Goal: Task Accomplishment & Management: Manage account settings

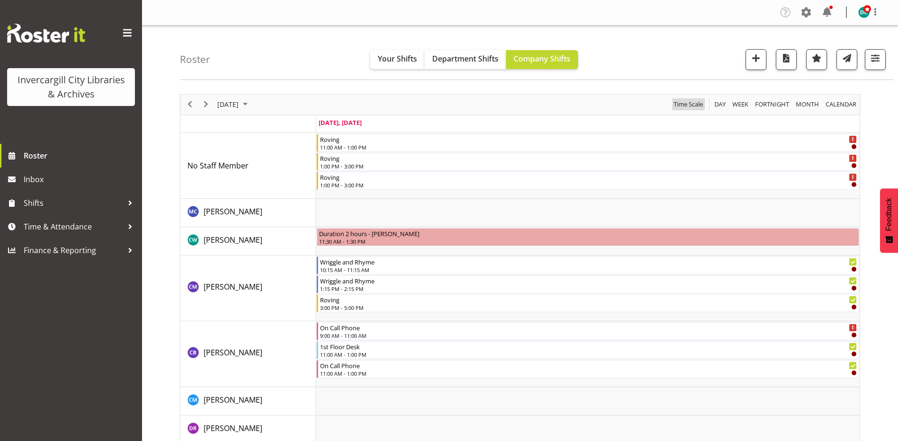
click at [687, 107] on span "Time Scale" at bounding box center [688, 105] width 31 height 12
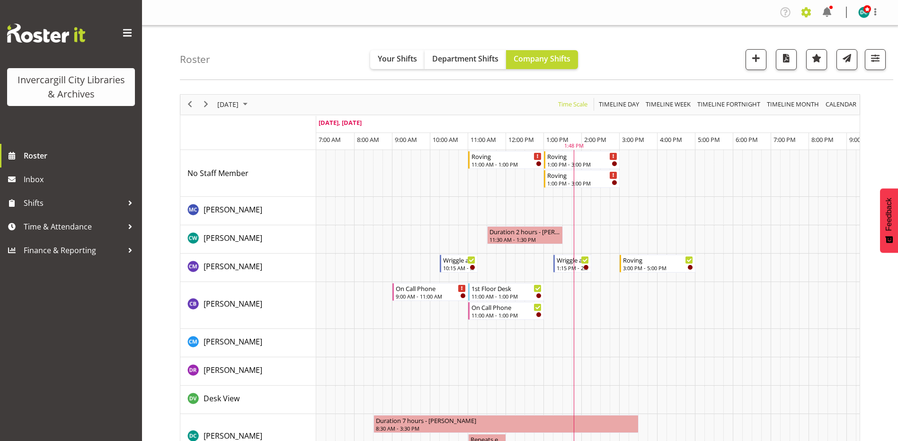
click at [808, 13] on span at bounding box center [806, 12] width 15 height 15
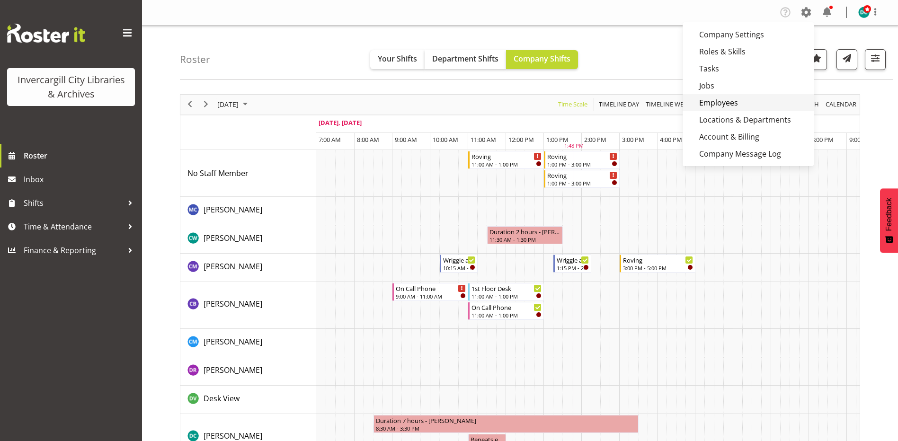
click at [729, 98] on link "Employees" at bounding box center [748, 102] width 131 height 17
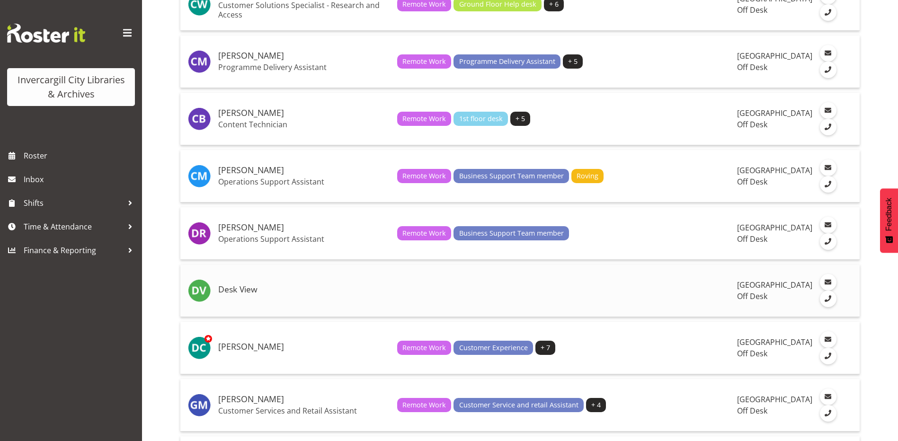
scroll to position [284, 0]
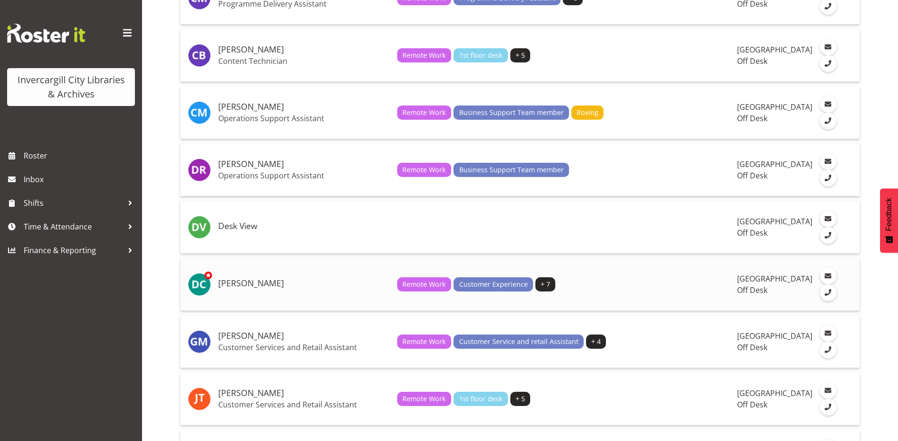
click at [259, 288] on h5 "[PERSON_NAME]" at bounding box center [303, 283] width 171 height 9
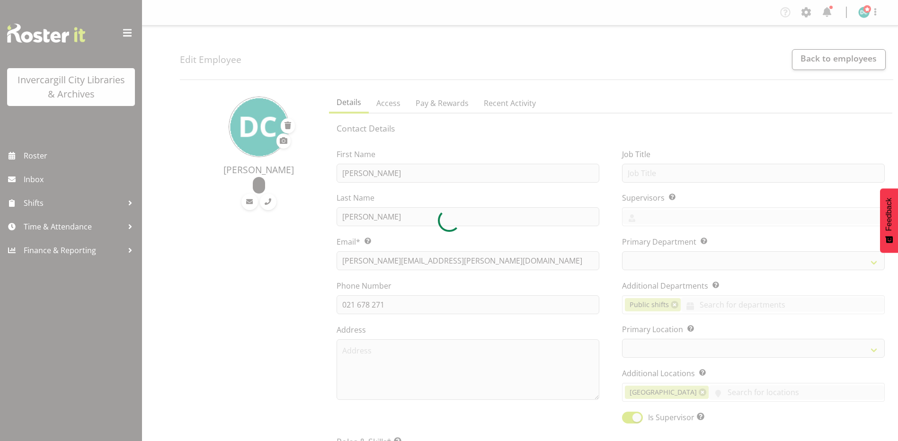
select select "TimelineDay"
select select
select select "1276"
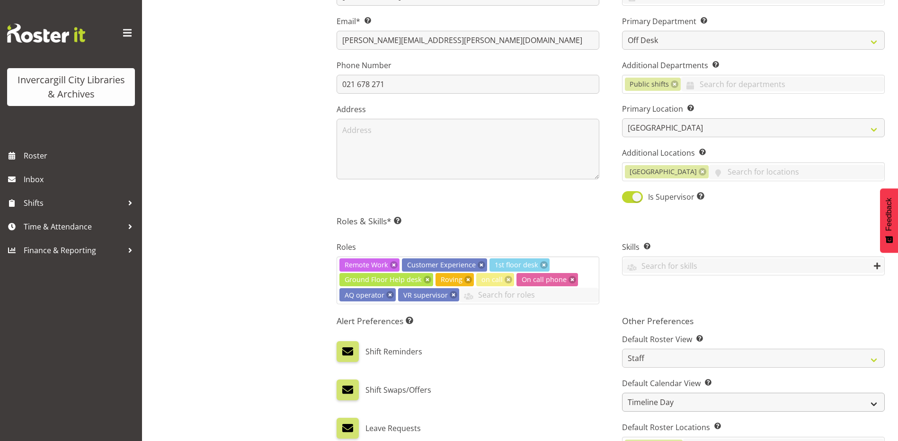
scroll to position [332, 0]
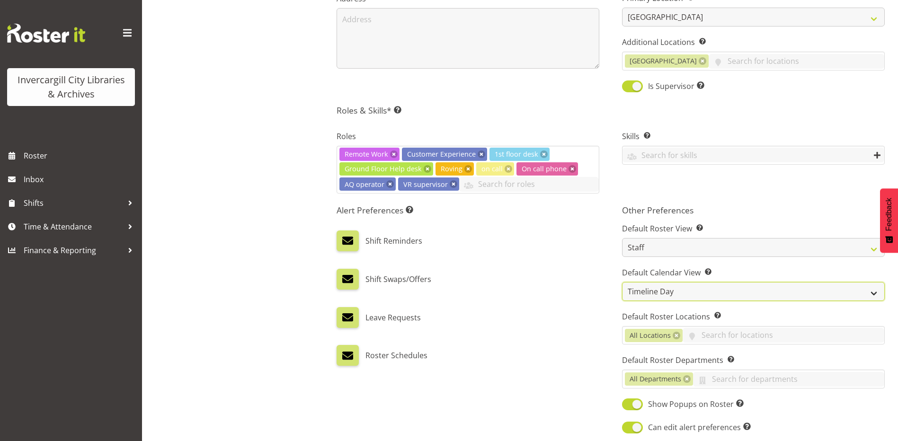
click at [737, 292] on select "Day Timeline Day Week (current default) Timeline Week Fortnight Month Calendar" at bounding box center [753, 291] width 263 height 19
select select "Day"
click at [622, 282] on select "Day Timeline Day Week (current default) Timeline Week Fortnight Month Calendar" at bounding box center [753, 291] width 263 height 19
click at [546, 368] on div "Alert Preferences Specifies what type(s) of communication the employee will rec…" at bounding box center [468, 320] width 286 height 242
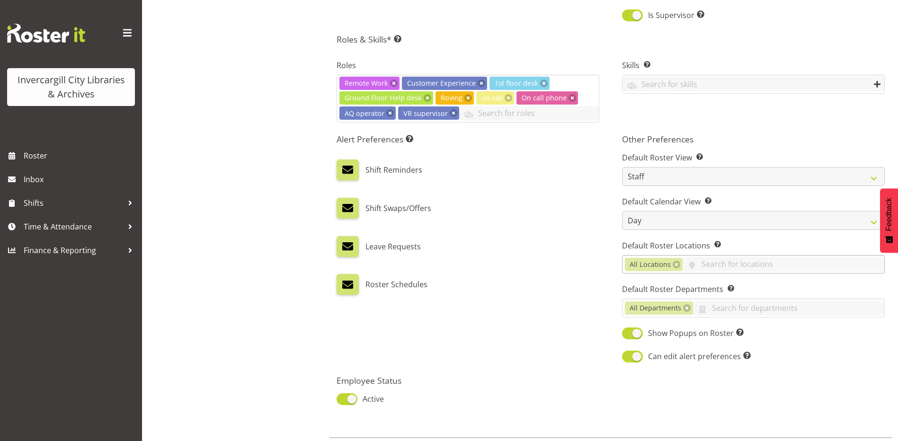
scroll to position [452, 0]
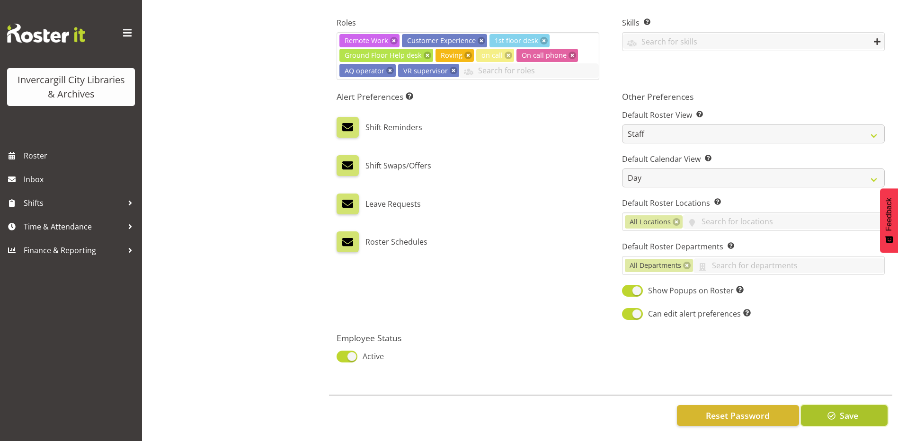
click at [822, 405] on button "Save" at bounding box center [844, 415] width 87 height 21
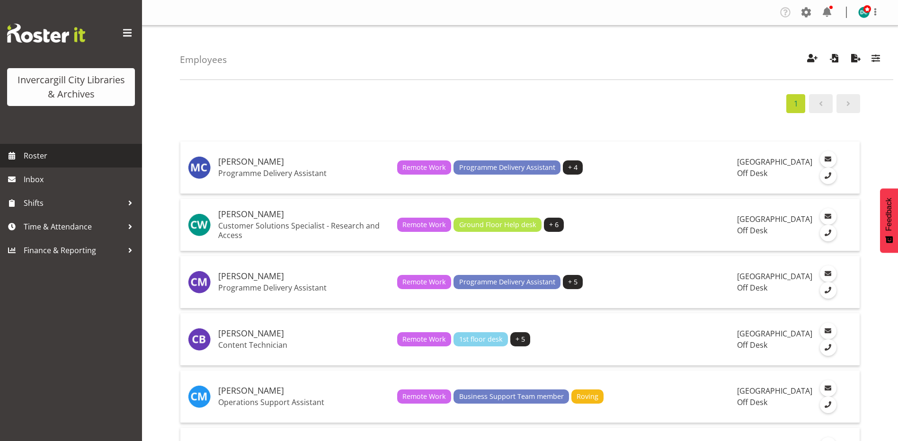
click at [38, 152] on span "Roster" at bounding box center [81, 156] width 114 height 14
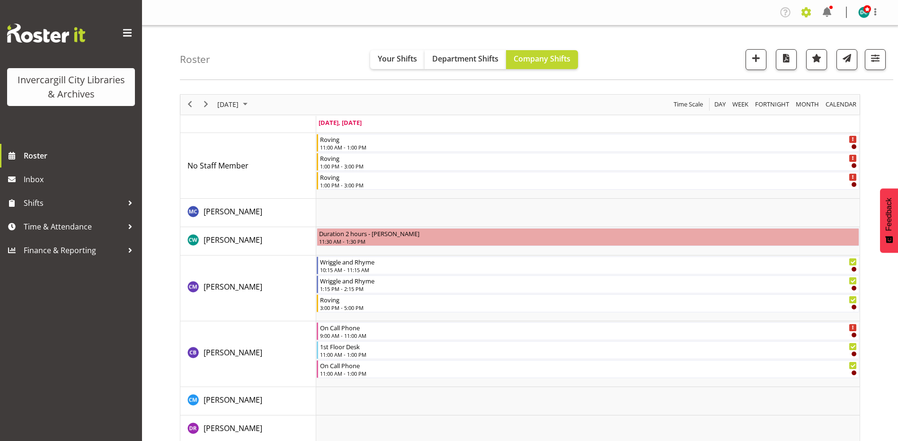
click at [808, 9] on span at bounding box center [806, 12] width 15 height 15
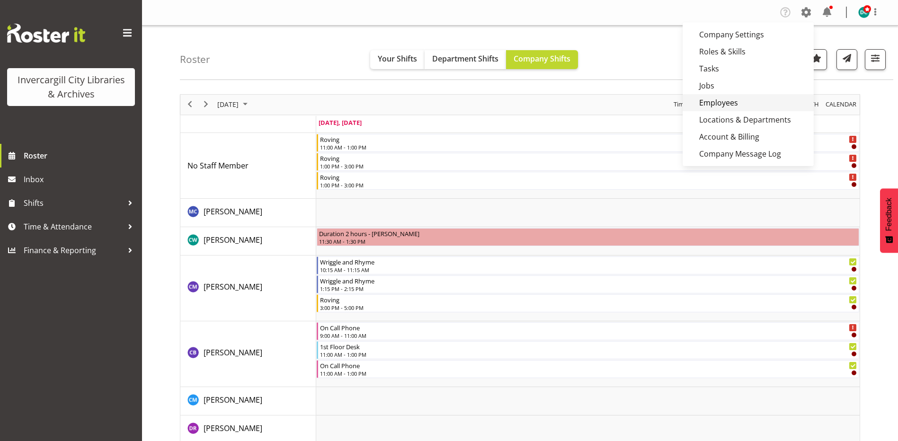
click at [704, 102] on link "Employees" at bounding box center [748, 102] width 131 height 17
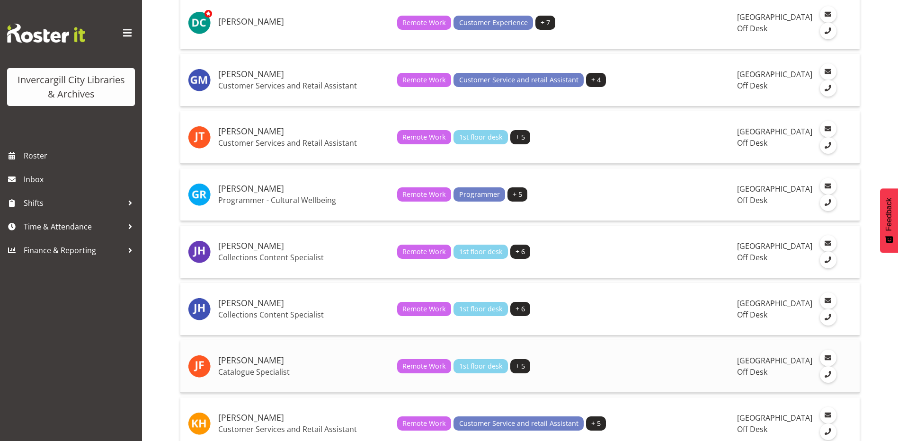
scroll to position [474, 0]
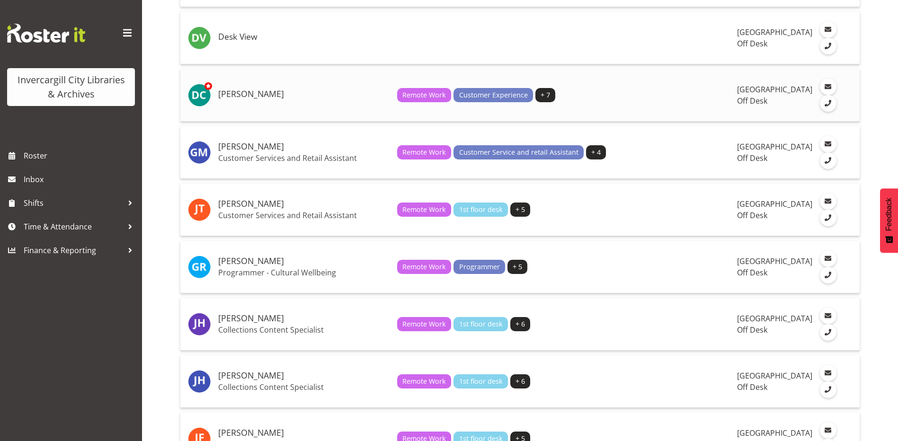
click at [271, 99] on h5 "[PERSON_NAME]" at bounding box center [303, 94] width 171 height 9
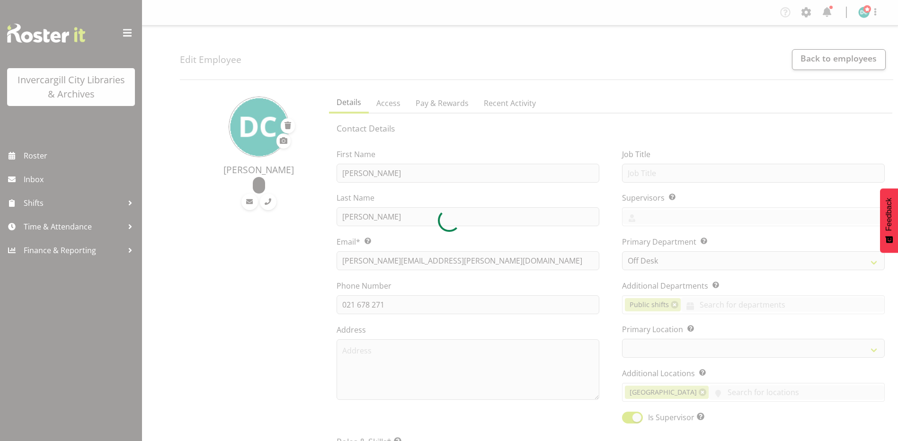
select select "1276"
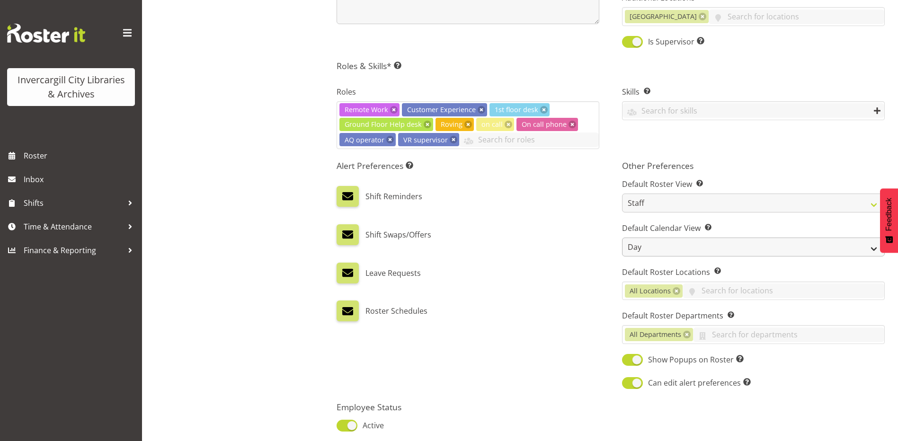
scroll to position [379, 0]
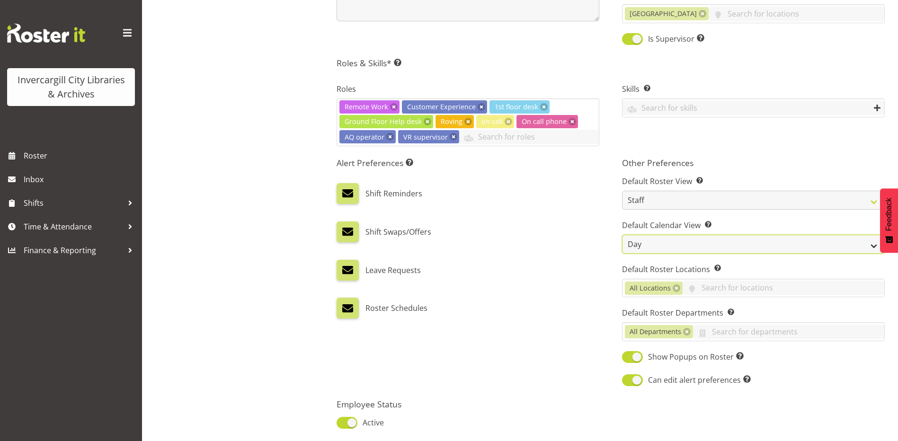
click at [665, 238] on select "Day Timeline Day Week (current default) Timeline Week Fortnight Month Calendar" at bounding box center [753, 244] width 263 height 19
select select "TimelineDay"
click at [622, 235] on select "Day Timeline Day Week (current default) Timeline Week Fortnight Month Calendar" at bounding box center [753, 244] width 263 height 19
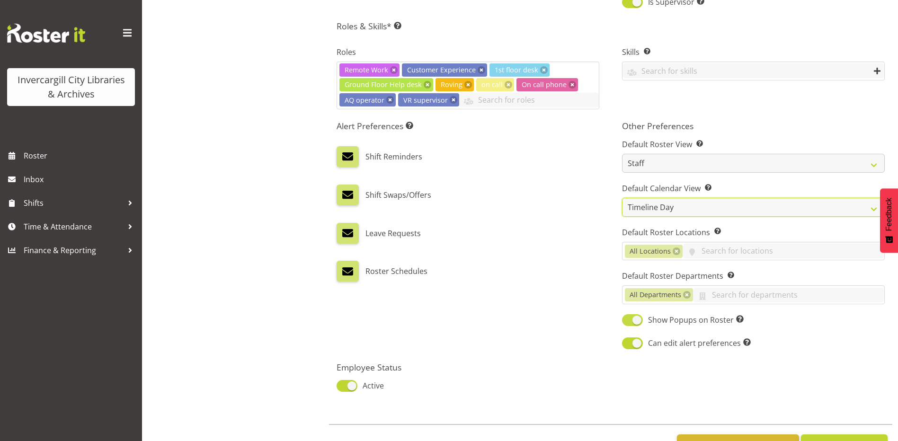
scroll to position [452, 0]
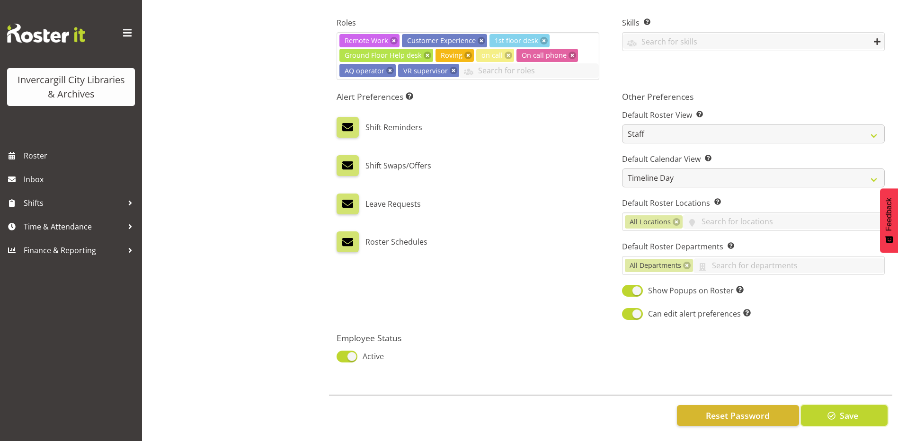
click at [841, 410] on span "Save" at bounding box center [849, 416] width 18 height 12
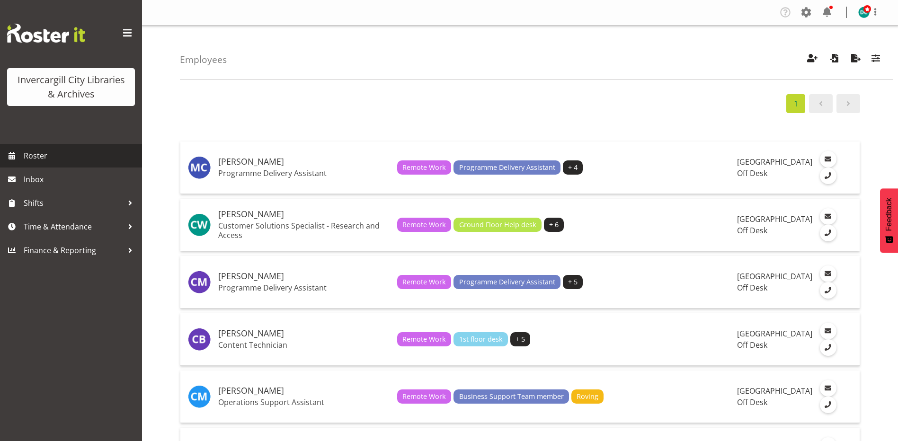
click at [37, 152] on span "Roster" at bounding box center [81, 156] width 114 height 14
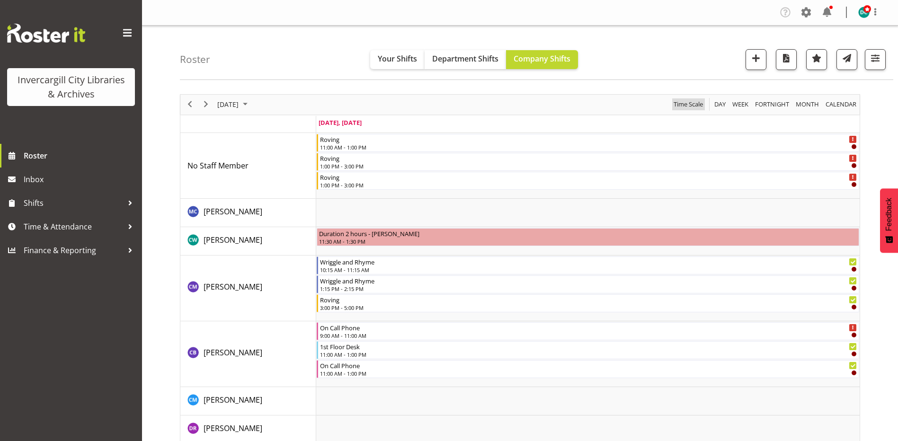
click at [687, 102] on span "Time Scale" at bounding box center [688, 105] width 31 height 12
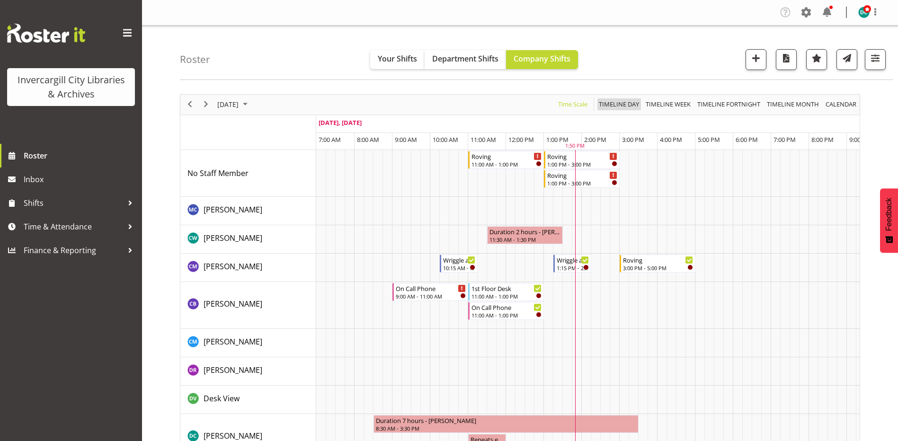
click at [618, 102] on span "Timeline Day" at bounding box center [619, 105] width 42 height 12
click at [618, 106] on span "Timeline Day" at bounding box center [619, 105] width 42 height 12
click at [572, 101] on span "Time Scale" at bounding box center [572, 105] width 31 height 12
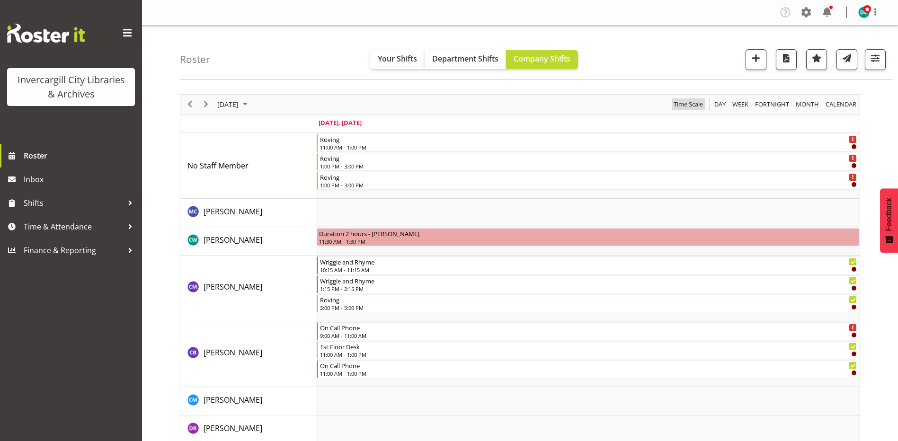
click at [690, 104] on span "Time Scale" at bounding box center [688, 105] width 31 height 12
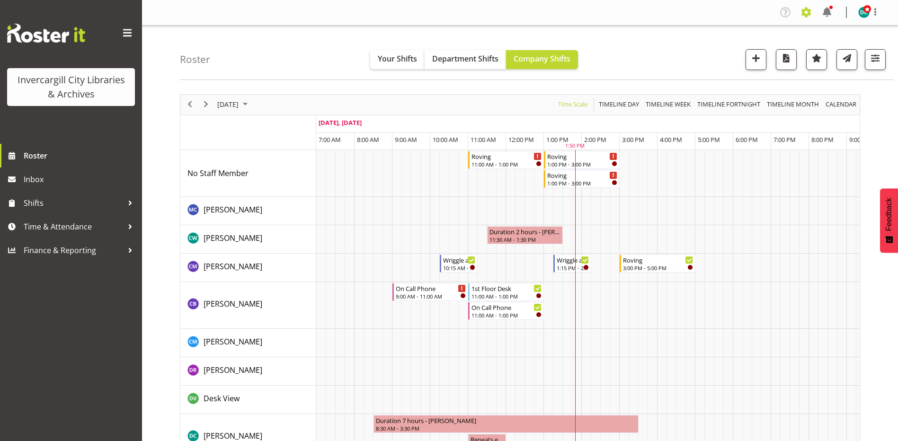
click at [807, 11] on span at bounding box center [806, 12] width 15 height 15
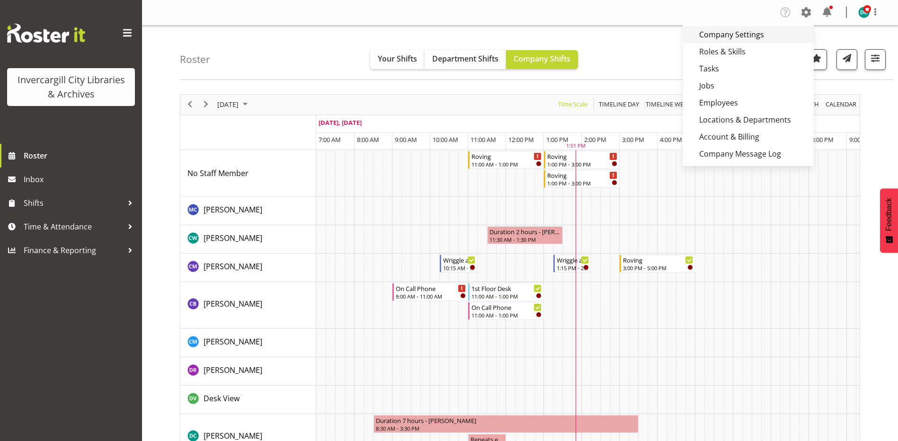
click at [747, 37] on link "Company Settings" at bounding box center [748, 34] width 131 height 17
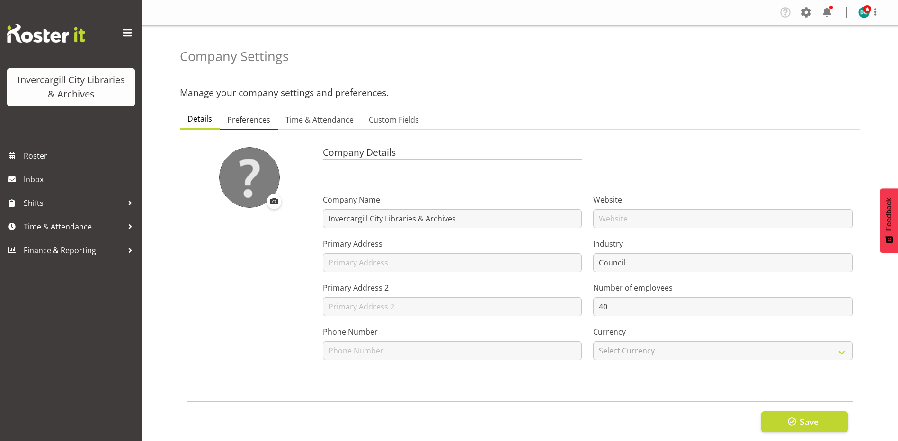
click at [246, 114] on span "Preferences" at bounding box center [248, 119] width 43 height 11
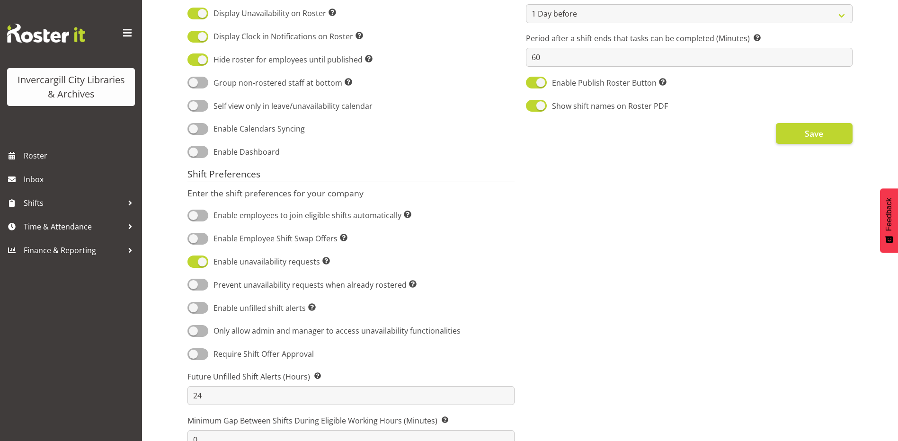
scroll to position [379, 0]
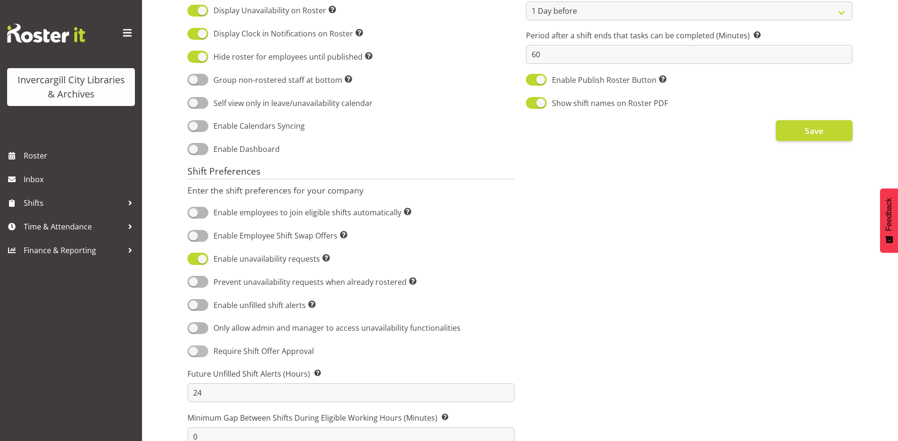
click at [195, 350] on span at bounding box center [198, 352] width 21 height 12
click at [194, 350] on input "Require Shift Offer Approval" at bounding box center [191, 352] width 6 height 6
checkbox input "true"
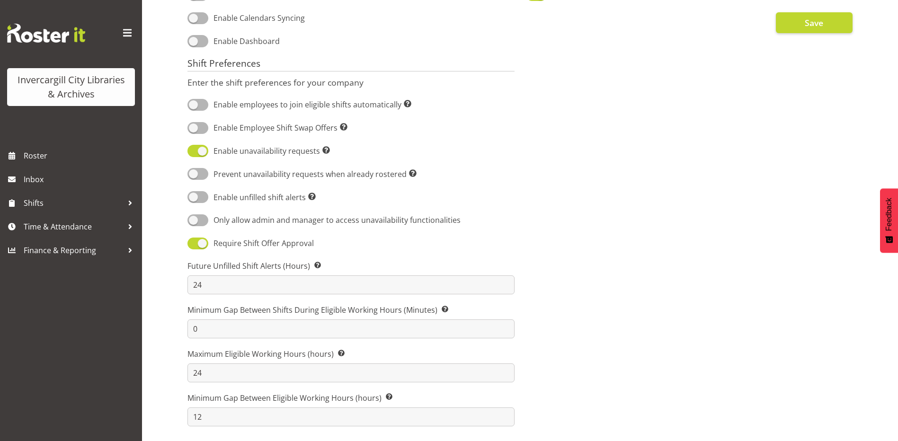
scroll to position [257, 0]
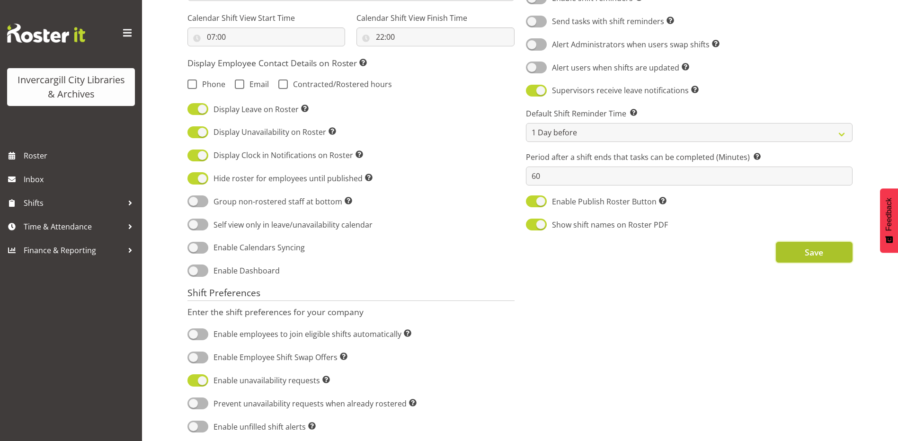
click at [806, 254] on span "Save" at bounding box center [814, 252] width 18 height 12
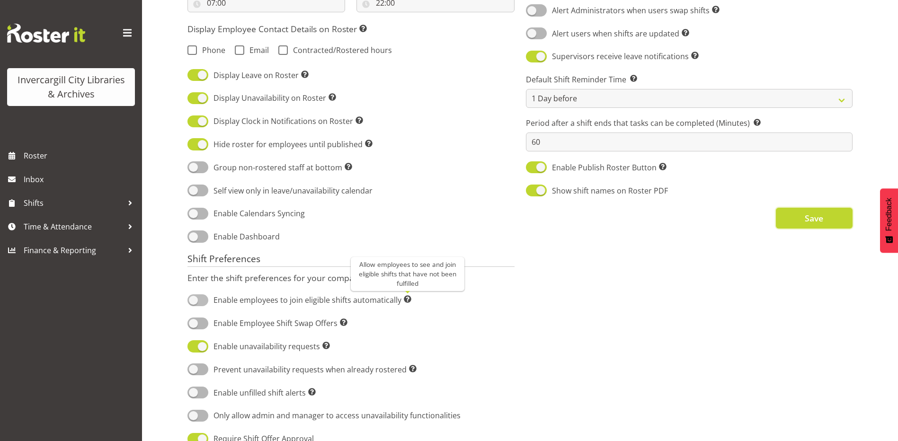
scroll to position [352, 0]
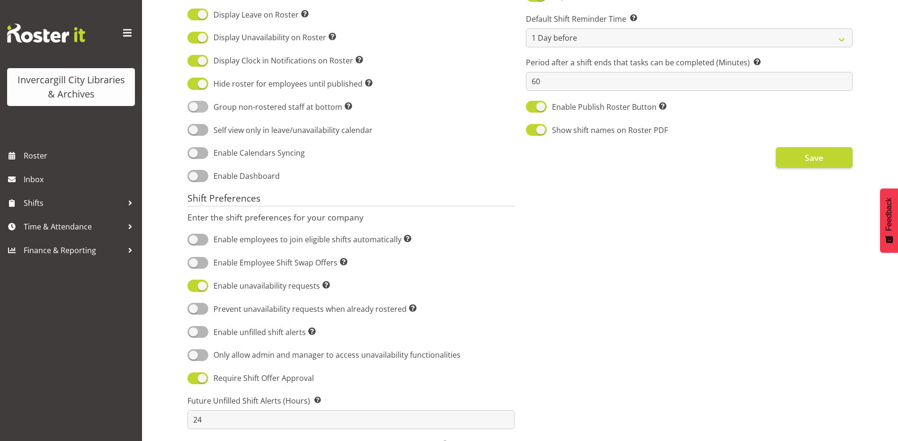
click at [197, 105] on span at bounding box center [198, 107] width 21 height 12
click at [194, 105] on input "Group non-rostered staff at bottom Groups employees without roster entries at t…" at bounding box center [191, 107] width 6 height 6
checkbox input "true"
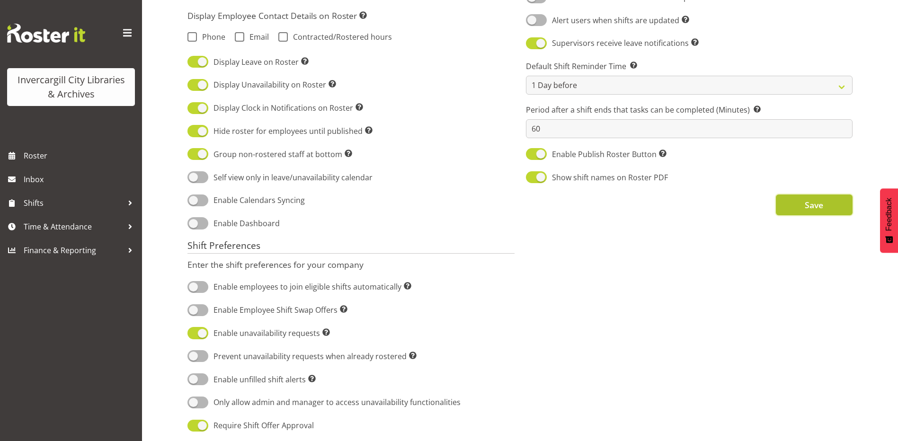
click at [801, 201] on button "Save" at bounding box center [814, 205] width 77 height 21
click at [45, 159] on span "Roster" at bounding box center [81, 156] width 114 height 14
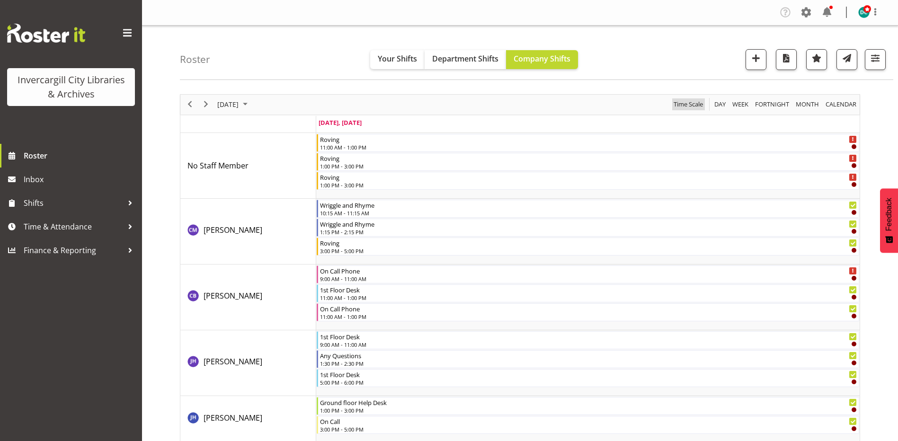
click at [686, 103] on span "Time Scale" at bounding box center [688, 105] width 31 height 12
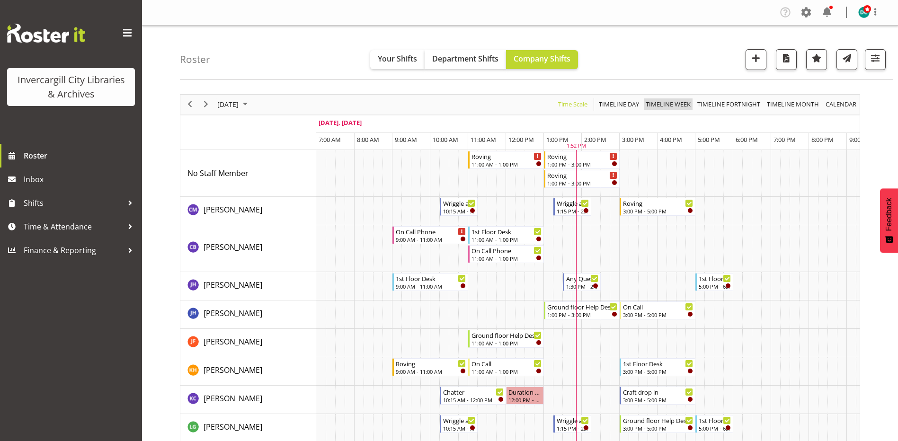
click at [666, 104] on span "Timeline Week" at bounding box center [668, 105] width 47 height 12
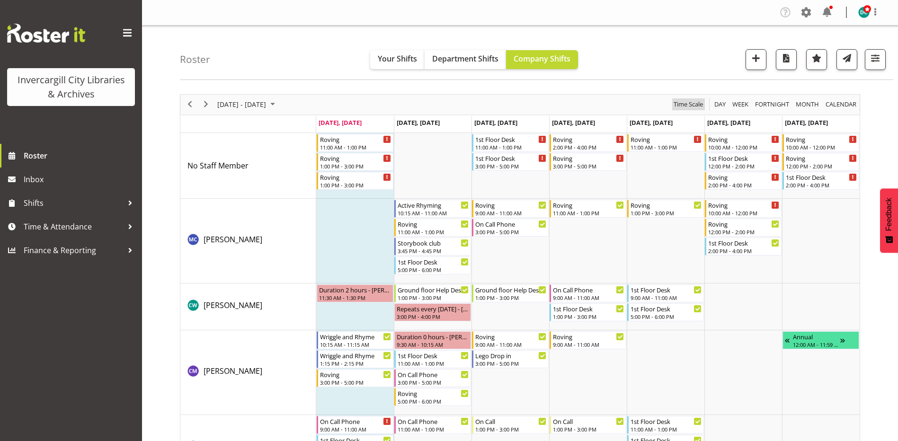
click at [689, 103] on span "Time Scale" at bounding box center [688, 105] width 31 height 12
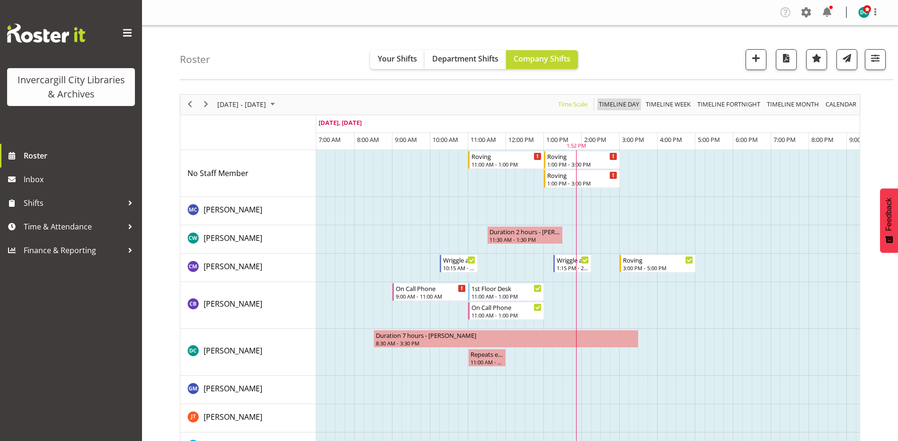
click at [618, 104] on span "Timeline Day" at bounding box center [619, 105] width 42 height 12
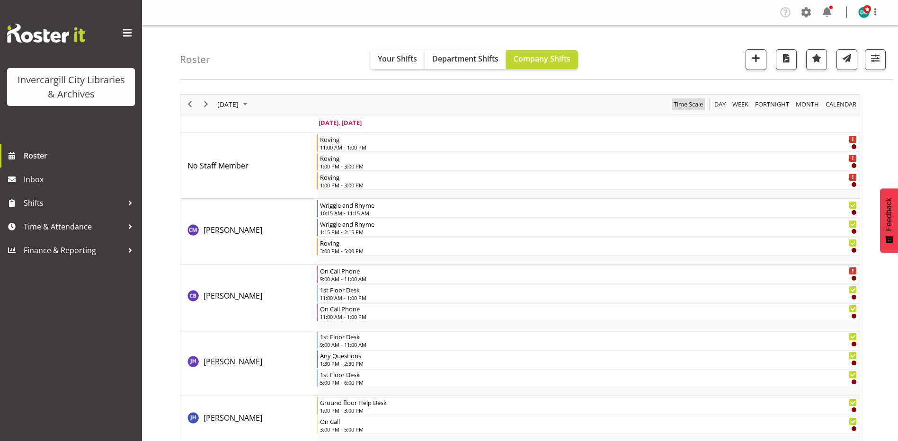
click at [676, 105] on span "Time Scale" at bounding box center [688, 105] width 31 height 12
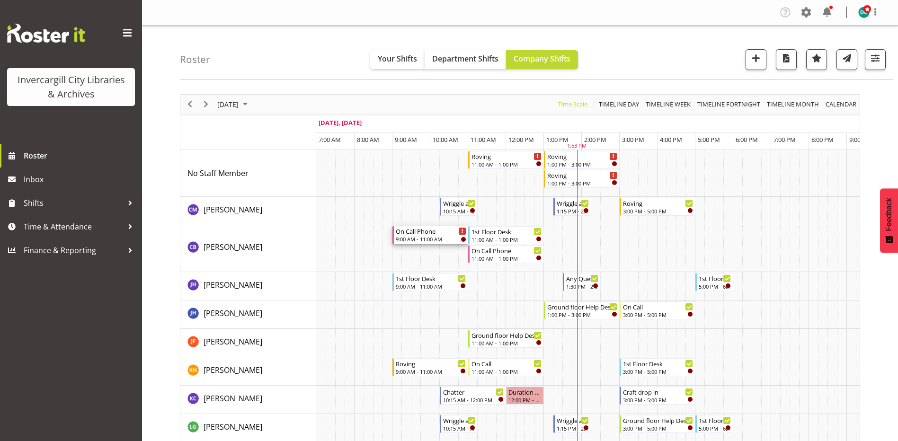
click at [434, 237] on div "9:00 AM - 11:00 AM" at bounding box center [431, 239] width 71 height 8
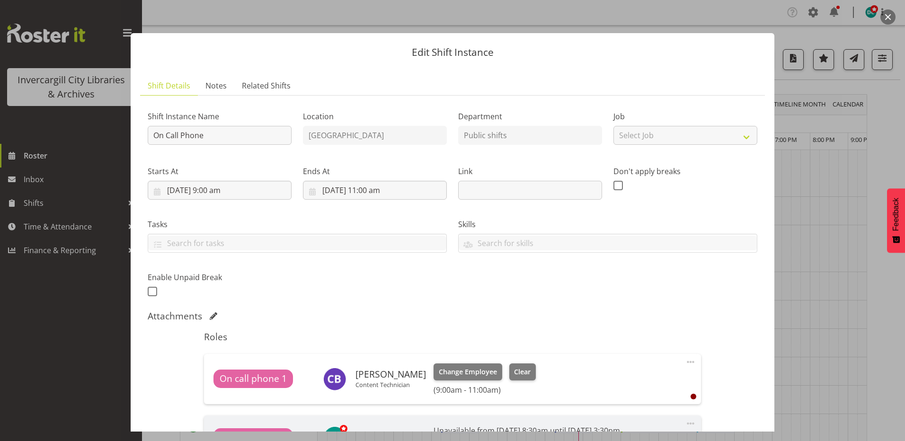
click at [890, 12] on button "button" at bounding box center [888, 16] width 15 height 15
